Goal: Navigation & Orientation: Find specific page/section

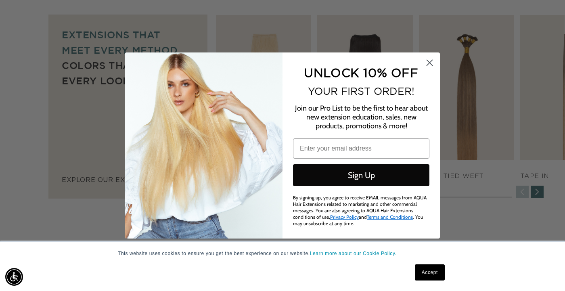
scroll to position [470, 0]
click at [429, 62] on icon "Close dialog" at bounding box center [430, 63] width 6 height 6
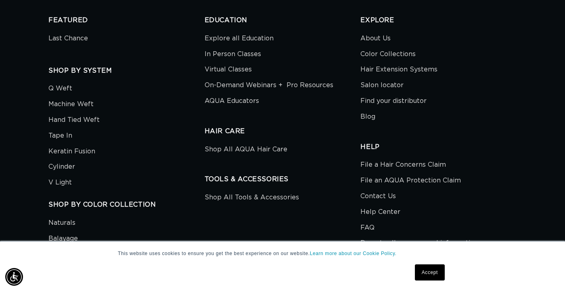
scroll to position [2338, 0]
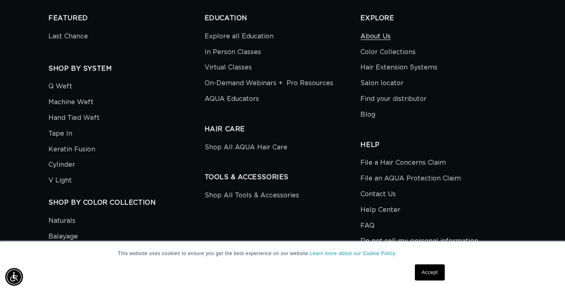
click at [381, 31] on link "About Us" at bounding box center [375, 38] width 30 height 14
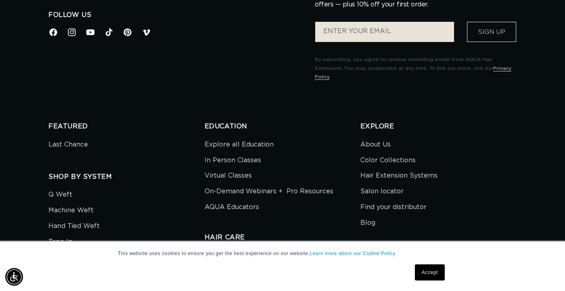
scroll to position [1752, 0]
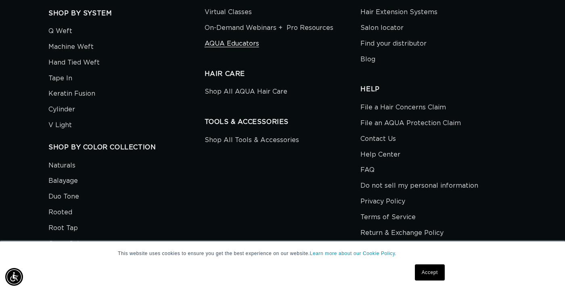
click at [234, 37] on link "AQUA Educators" at bounding box center [232, 44] width 54 height 16
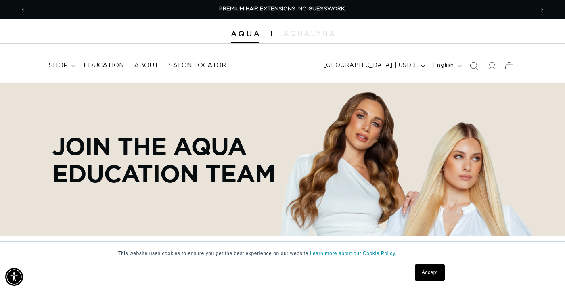
click at [193, 62] on span "Salon Locator" at bounding box center [197, 65] width 58 height 8
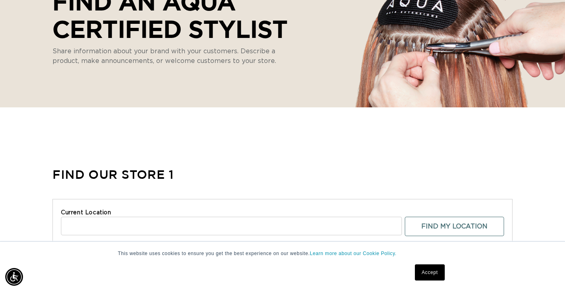
select select "m"
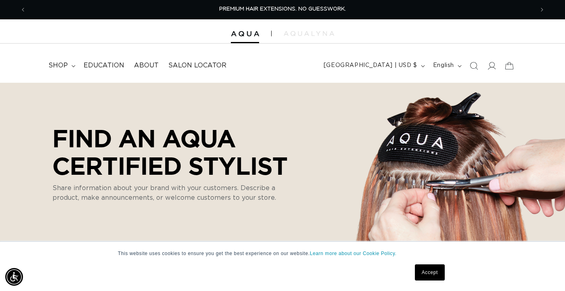
scroll to position [0, 1016]
